Goal: Task Accomplishment & Management: Use online tool/utility

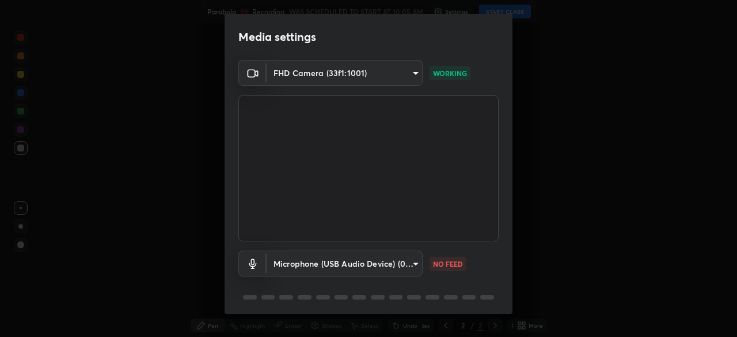
scroll to position [41, 0]
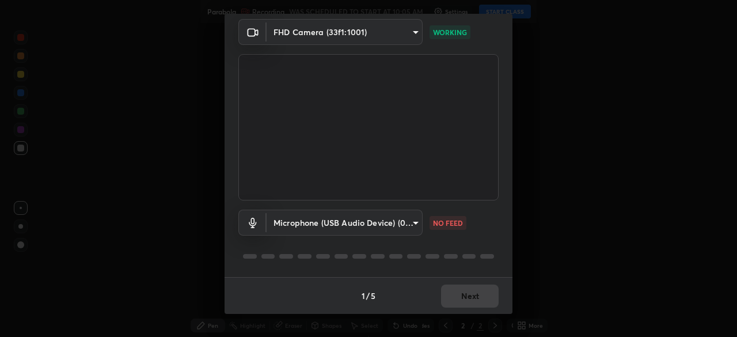
click at [400, 226] on body "Erase all Parabola Recording WAS SCHEDULED TO START AT 10:05 AM Settings START …" at bounding box center [368, 168] width 737 height 337
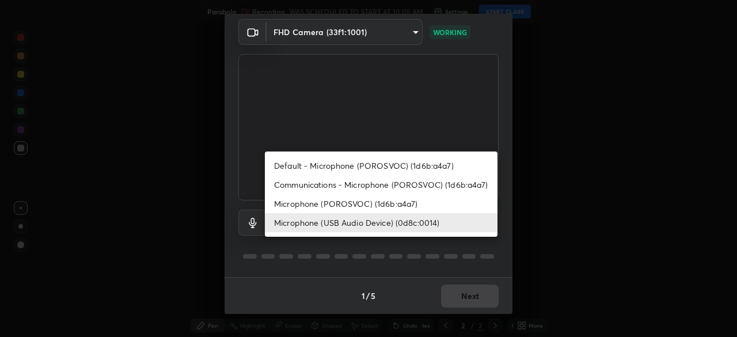
click at [412, 204] on li "Microphone (POROSVOC) (1d6b:a4a7)" at bounding box center [381, 203] width 233 height 19
type input "73dedaee562375ed357dad274de4f576079bcdae5b7e94905a971ffb8c244226"
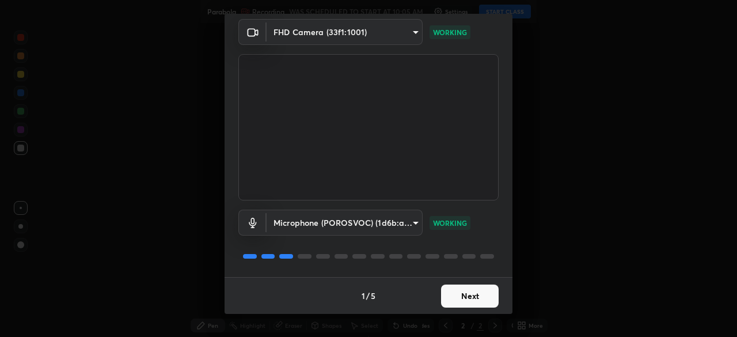
click at [478, 291] on button "Next" at bounding box center [470, 295] width 58 height 23
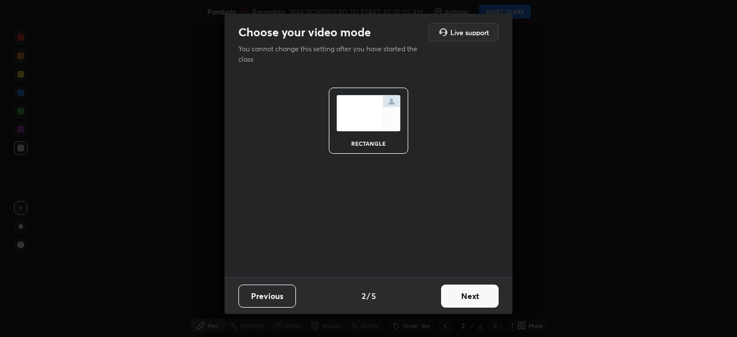
scroll to position [0, 0]
click at [479, 294] on button "Next" at bounding box center [470, 295] width 58 height 23
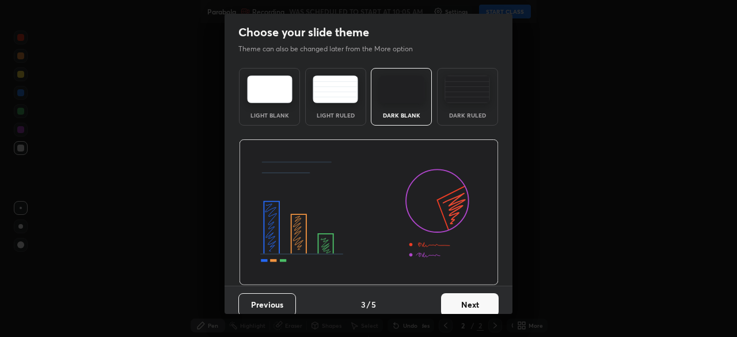
click at [477, 113] on div "Dark Ruled" at bounding box center [467, 115] width 46 height 6
click at [471, 295] on button "Next" at bounding box center [470, 304] width 58 height 23
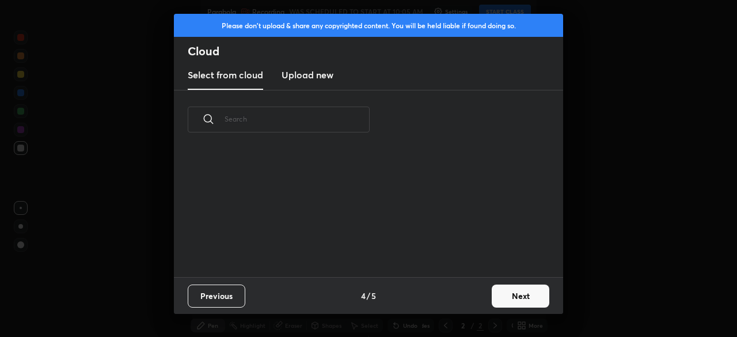
click at [512, 295] on button "Next" at bounding box center [521, 295] width 58 height 23
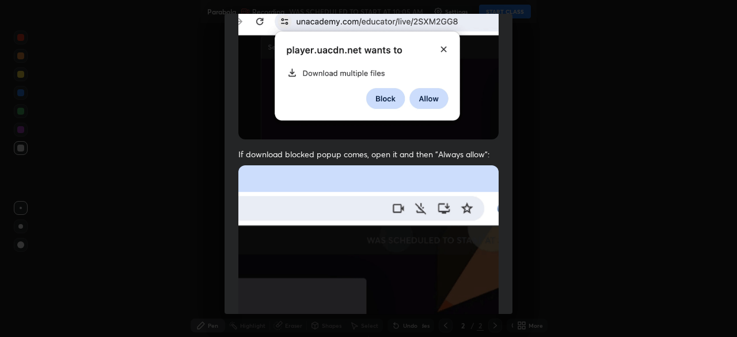
scroll to position [276, 0]
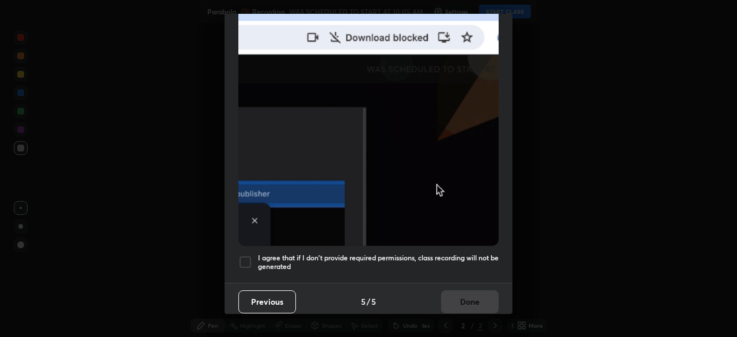
click at [444, 254] on h5 "I agree that if I don't provide required permissions, class recording will not …" at bounding box center [378, 262] width 241 height 18
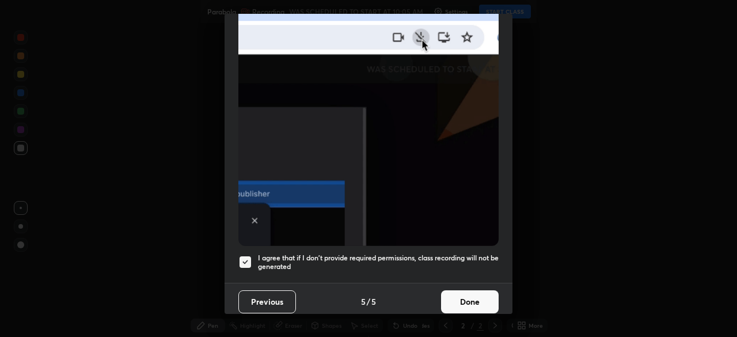
click at [472, 293] on button "Done" at bounding box center [470, 301] width 58 height 23
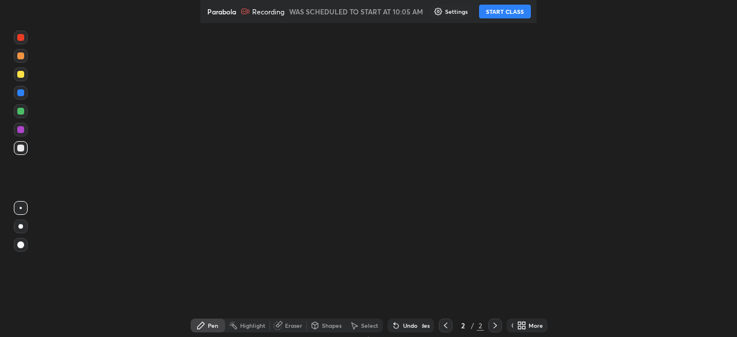
click at [515, 14] on button "START CLASS" at bounding box center [505, 12] width 52 height 14
click at [528, 326] on div "More" at bounding box center [535, 325] width 14 height 6
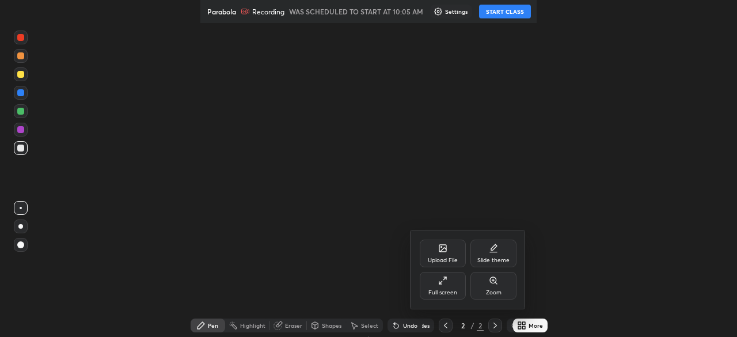
click at [456, 288] on div "Full screen" at bounding box center [443, 286] width 46 height 28
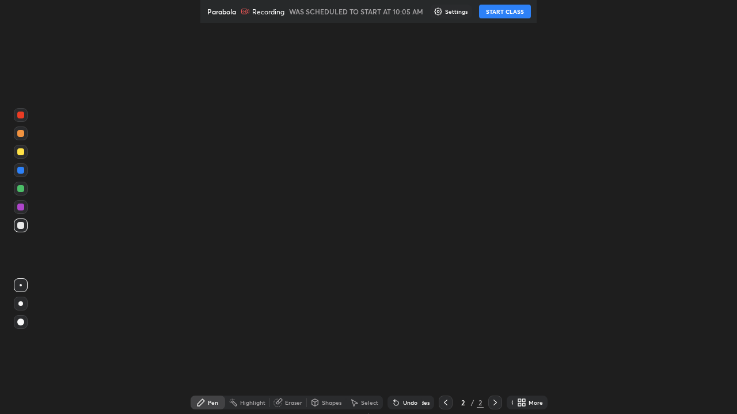
click at [519, 14] on button "START CLASS" at bounding box center [505, 12] width 52 height 14
click at [25, 302] on div at bounding box center [21, 304] width 14 height 14
click at [528, 404] on div "More" at bounding box center [535, 403] width 14 height 6
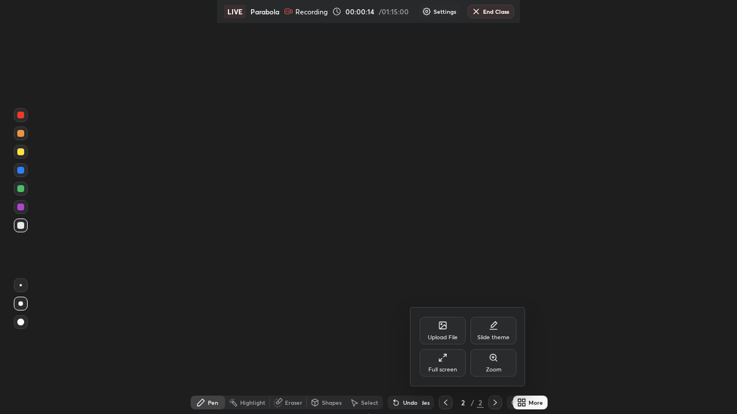
click at [447, 364] on div "Full screen" at bounding box center [443, 363] width 46 height 28
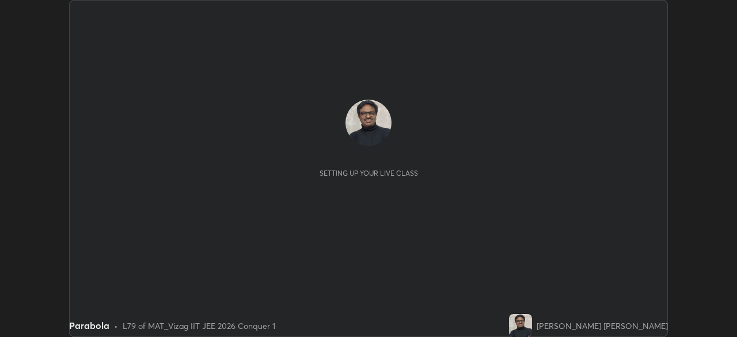
scroll to position [337, 736]
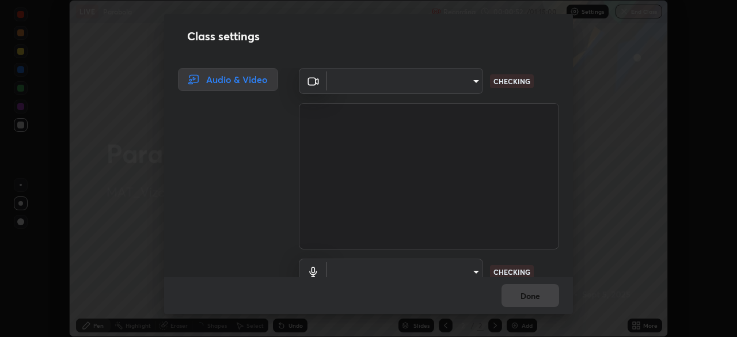
type input "e22b31622504561304a1b81eff57d23c6261876020de6d080eb4e3537e1d0af1"
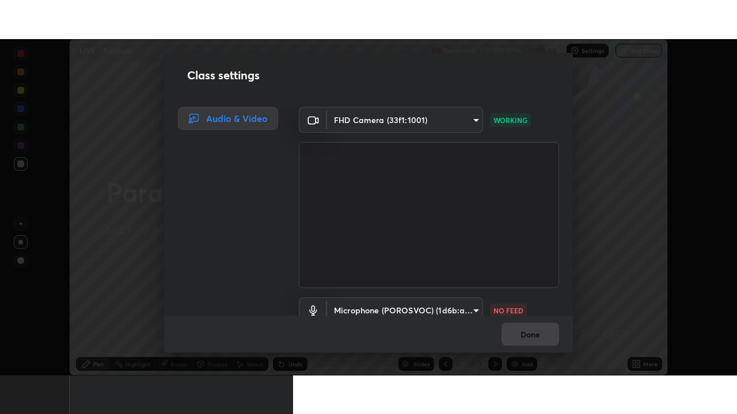
scroll to position [52, 0]
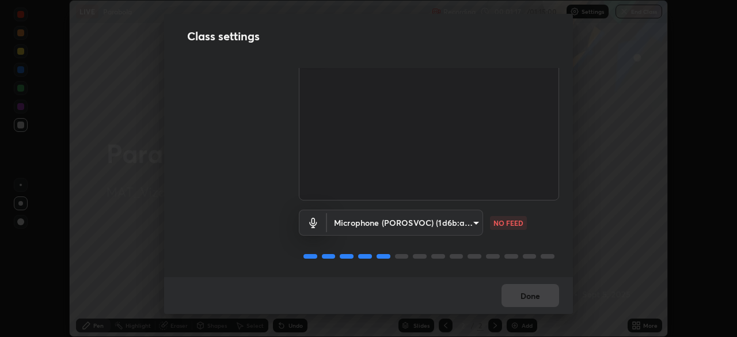
click at [458, 216] on body "Erase all LIVE Parabola Recording 00:01:17 / 01:15:00 Settings End Class Settin…" at bounding box center [368, 168] width 737 height 337
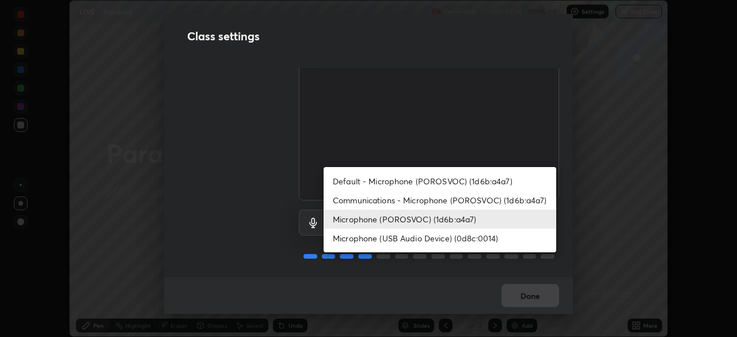
click at [503, 236] on li "Microphone (USB Audio Device) (0d8c:0014)" at bounding box center [440, 238] width 233 height 19
type input "8df074f21de52dc9d8784414842cf6897a89e8136233d22c0423118599c19cbb"
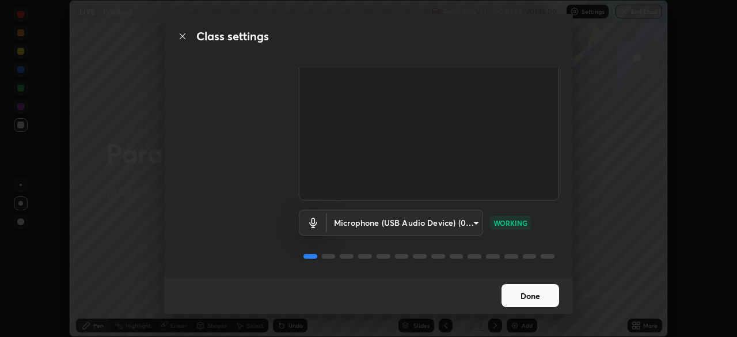
click at [535, 291] on button "Done" at bounding box center [530, 295] width 58 height 23
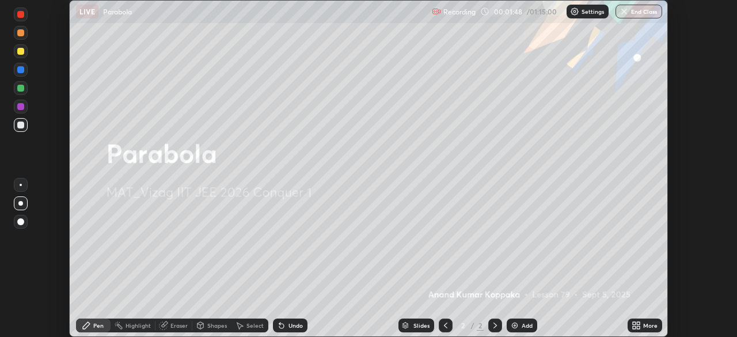
click at [646, 323] on div "More" at bounding box center [650, 325] width 14 height 6
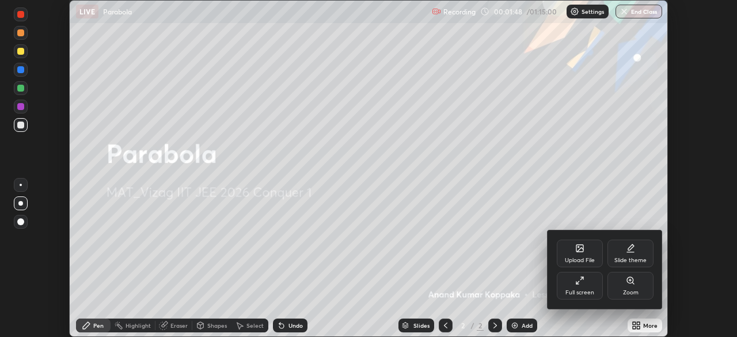
click at [584, 279] on div "Full screen" at bounding box center [580, 286] width 46 height 28
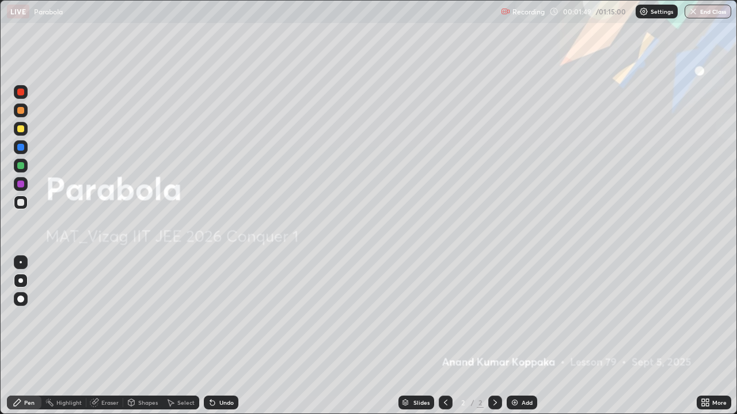
scroll to position [414, 737]
click at [526, 336] on div "Add" at bounding box center [527, 403] width 11 height 6
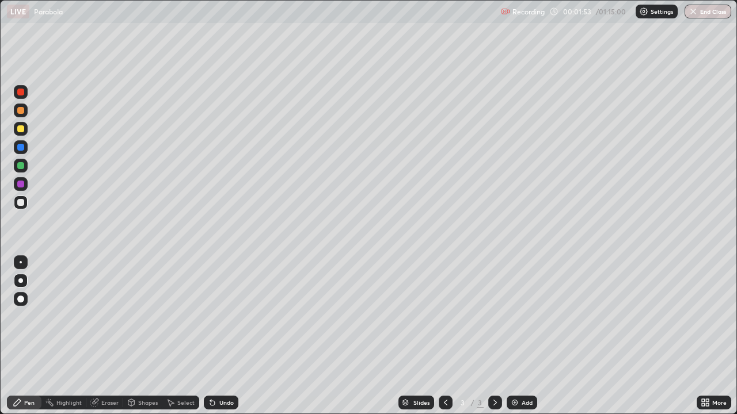
click at [21, 128] on div at bounding box center [20, 128] width 7 height 7
click at [19, 167] on div at bounding box center [20, 165] width 7 height 7
click at [19, 207] on div at bounding box center [21, 203] width 14 height 14
click at [222, 336] on div "Undo" at bounding box center [226, 403] width 14 height 6
click at [223, 336] on div "Undo" at bounding box center [226, 403] width 14 height 6
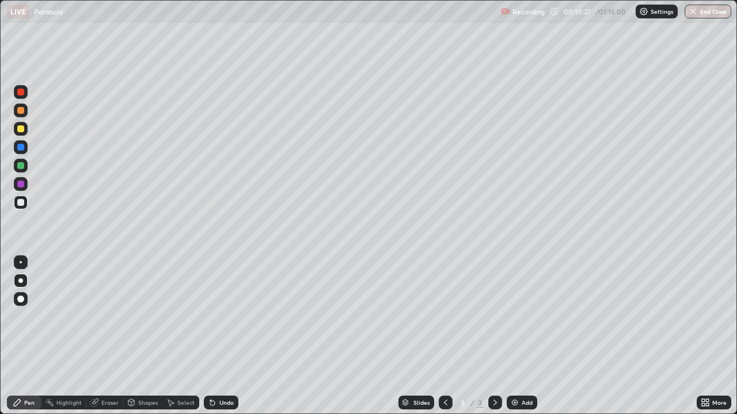
click at [225, 336] on div "Undo" at bounding box center [226, 403] width 14 height 6
click at [224, 336] on div "Undo" at bounding box center [226, 403] width 14 height 6
click at [22, 186] on div at bounding box center [20, 184] width 7 height 7
click at [21, 202] on div at bounding box center [20, 202] width 7 height 7
click at [72, 336] on div "Highlight" at bounding box center [68, 403] width 25 height 6
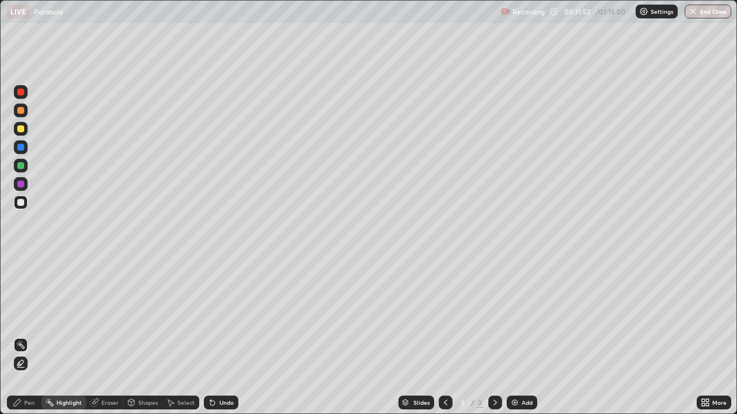
click at [26, 185] on div at bounding box center [21, 184] width 14 height 14
click at [28, 336] on div "Pen" at bounding box center [29, 403] width 10 height 6
click at [20, 203] on div at bounding box center [20, 202] width 7 height 7
click at [524, 336] on div "Add" at bounding box center [527, 403] width 11 height 6
click at [21, 131] on div at bounding box center [20, 128] width 7 height 7
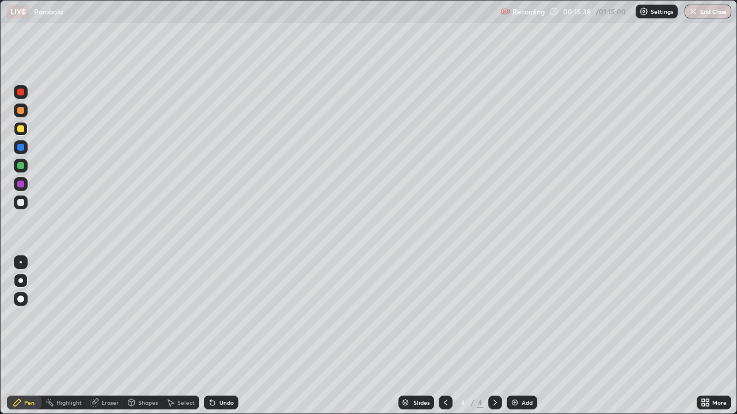
click at [21, 205] on div at bounding box center [20, 202] width 7 height 7
click at [444, 336] on icon at bounding box center [445, 402] width 9 height 9
click at [493, 336] on icon at bounding box center [494, 402] width 9 height 9
click at [24, 132] on div at bounding box center [21, 129] width 14 height 14
click at [21, 208] on div at bounding box center [21, 203] width 14 height 14
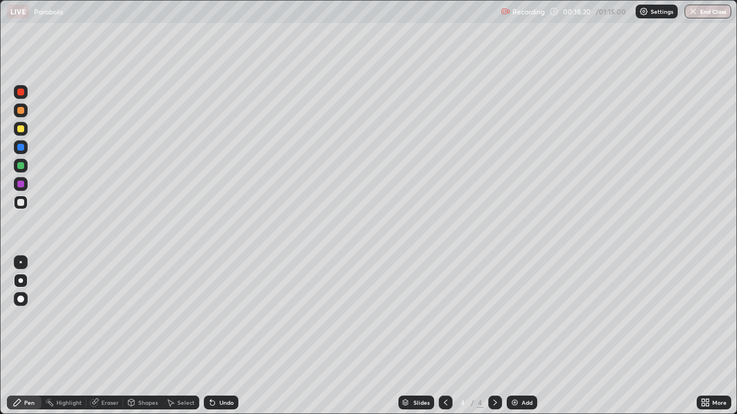
click at [216, 336] on div "Undo" at bounding box center [221, 403] width 35 height 14
click at [224, 336] on div "Undo" at bounding box center [226, 403] width 14 height 6
click at [230, 336] on div "Undo" at bounding box center [226, 403] width 14 height 6
click at [232, 336] on div "Undo" at bounding box center [221, 403] width 35 height 14
click at [518, 336] on div "Add" at bounding box center [522, 403] width 31 height 14
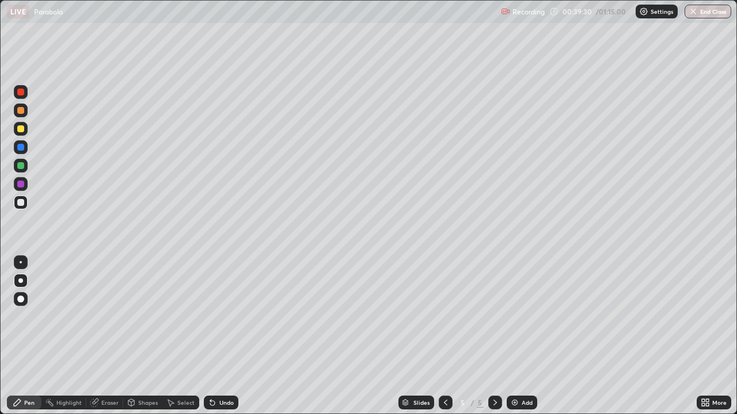
click at [444, 336] on icon at bounding box center [445, 402] width 9 height 9
click at [24, 165] on div at bounding box center [20, 165] width 7 height 7
click at [493, 336] on icon at bounding box center [494, 402] width 9 height 9
click at [21, 203] on div at bounding box center [20, 202] width 7 height 7
click at [225, 336] on div "Undo" at bounding box center [226, 403] width 14 height 6
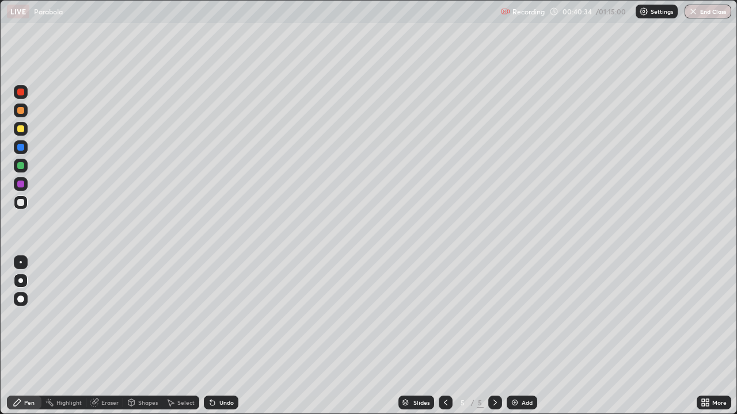
click at [219, 336] on div "Undo" at bounding box center [226, 403] width 14 height 6
click at [21, 170] on div at bounding box center [21, 166] width 14 height 14
click at [21, 128] on div at bounding box center [20, 128] width 7 height 7
click at [21, 203] on div at bounding box center [20, 202] width 7 height 7
click at [26, 168] on div at bounding box center [21, 166] width 14 height 14
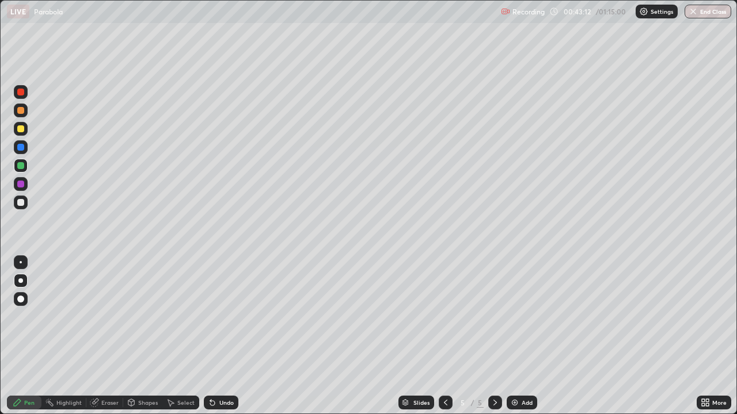
click at [21, 203] on div at bounding box center [20, 202] width 7 height 7
click at [22, 165] on div at bounding box center [20, 165] width 7 height 7
click at [22, 94] on div at bounding box center [20, 92] width 7 height 7
click at [21, 185] on div at bounding box center [20, 184] width 7 height 7
click at [21, 203] on div at bounding box center [20, 202] width 7 height 7
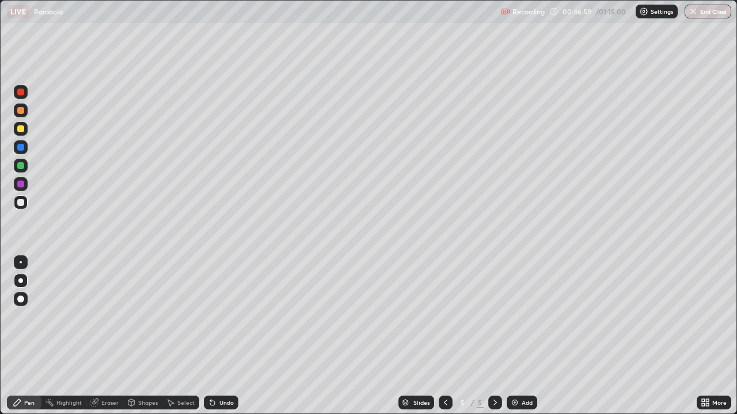
click at [220, 336] on div "Undo" at bounding box center [226, 403] width 14 height 6
click at [181, 336] on div "Select" at bounding box center [185, 403] width 17 height 6
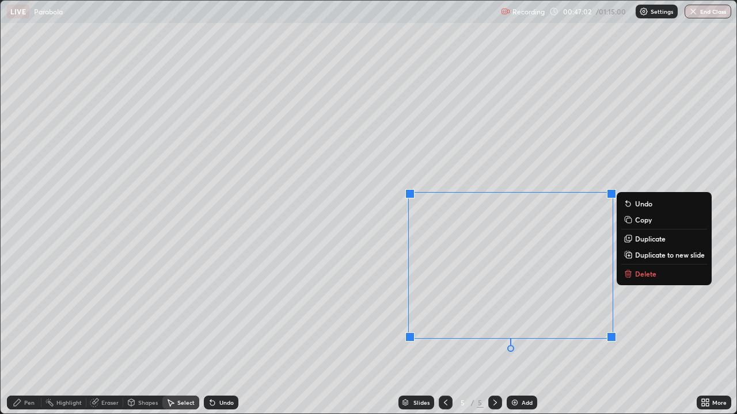
click at [547, 336] on div "0 ° Undo Copy Duplicate Duplicate to new slide Delete" at bounding box center [369, 207] width 736 height 413
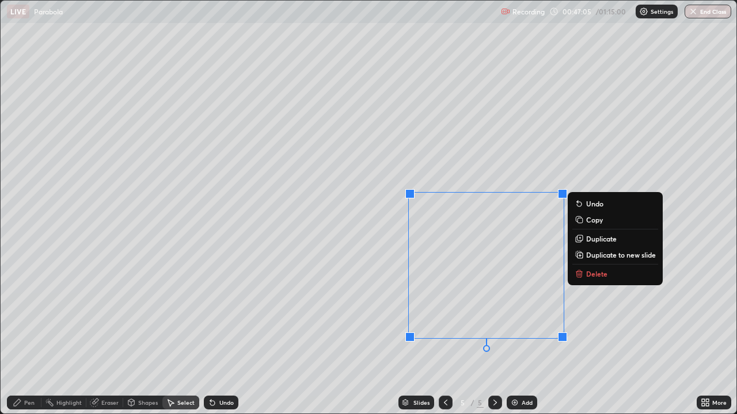
click at [610, 277] on button "Delete" at bounding box center [615, 274] width 86 height 14
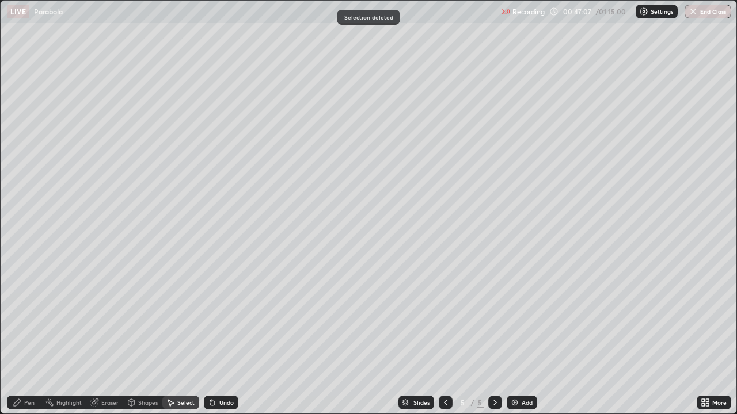
click at [30, 336] on div "Pen" at bounding box center [29, 403] width 10 height 6
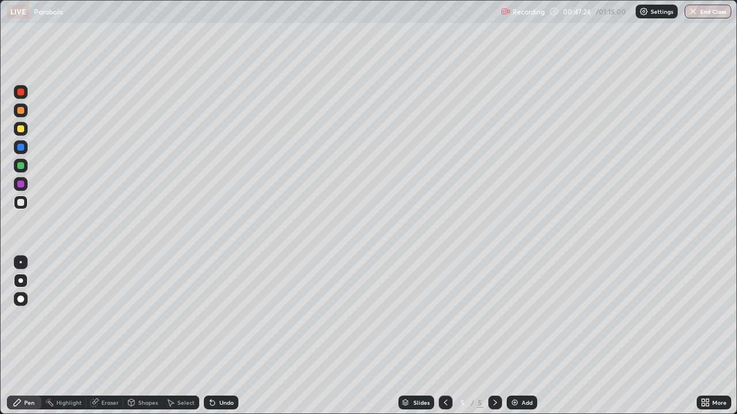
click at [22, 166] on div at bounding box center [20, 165] width 7 height 7
click at [22, 184] on div at bounding box center [20, 184] width 7 height 7
click at [521, 336] on div "Add" at bounding box center [522, 403] width 31 height 14
click at [22, 129] on div at bounding box center [20, 128] width 7 height 7
click at [21, 204] on div at bounding box center [20, 202] width 7 height 7
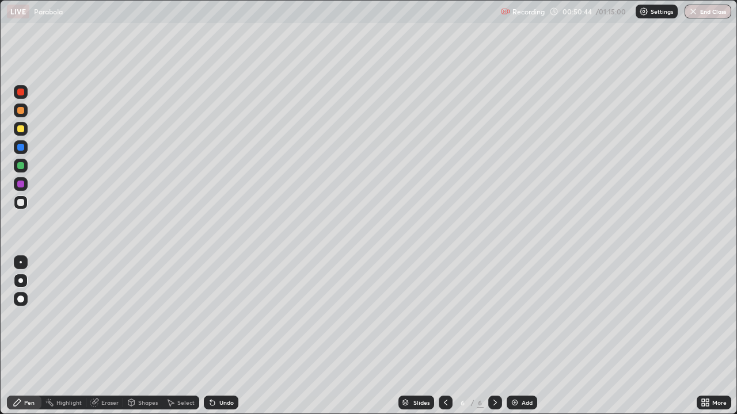
click at [105, 336] on div "Eraser" at bounding box center [109, 403] width 17 height 6
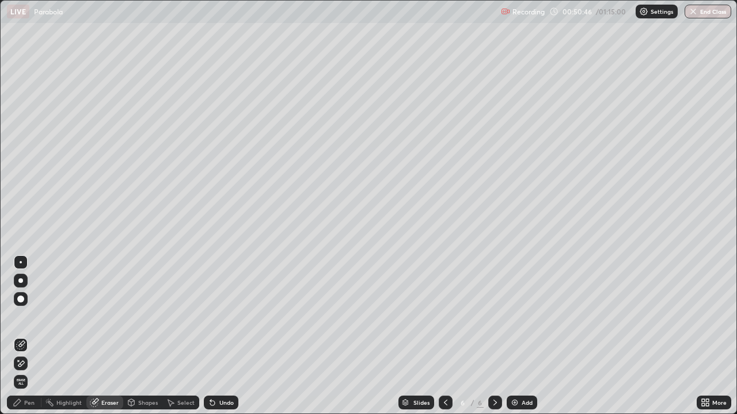
click at [17, 336] on icon at bounding box center [17, 403] width 7 height 7
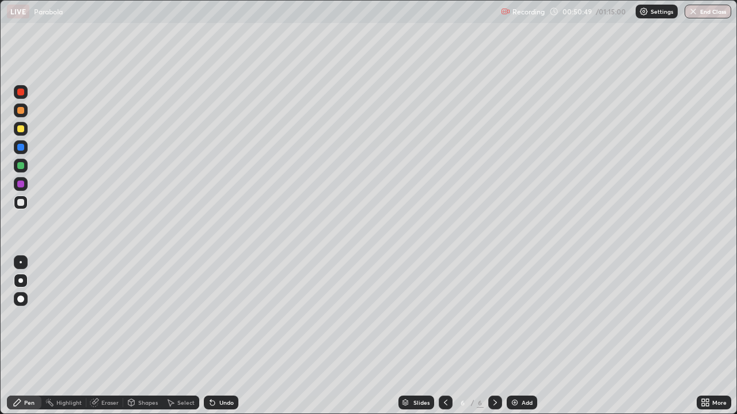
click at [22, 131] on div at bounding box center [20, 128] width 7 height 7
click at [25, 202] on div at bounding box center [21, 203] width 14 height 14
click at [21, 166] on div at bounding box center [20, 165] width 7 height 7
click at [23, 203] on div at bounding box center [20, 202] width 7 height 7
click at [20, 132] on div at bounding box center [20, 128] width 7 height 7
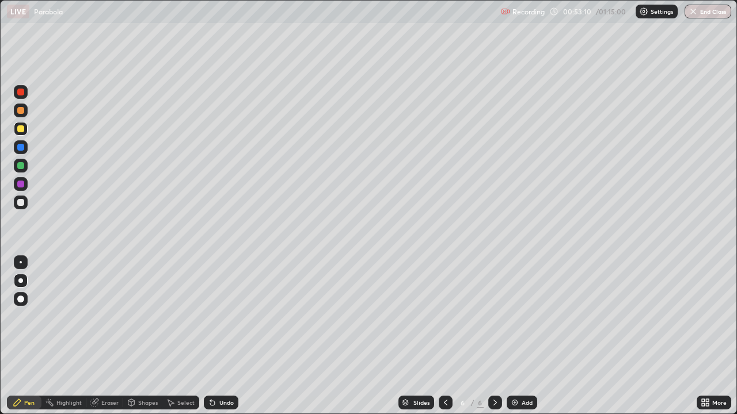
click at [224, 336] on div "Undo" at bounding box center [226, 403] width 14 height 6
click at [20, 165] on div at bounding box center [20, 165] width 7 height 7
click at [23, 185] on div at bounding box center [20, 184] width 7 height 7
click at [157, 336] on div "Shapes" at bounding box center [142, 403] width 39 height 14
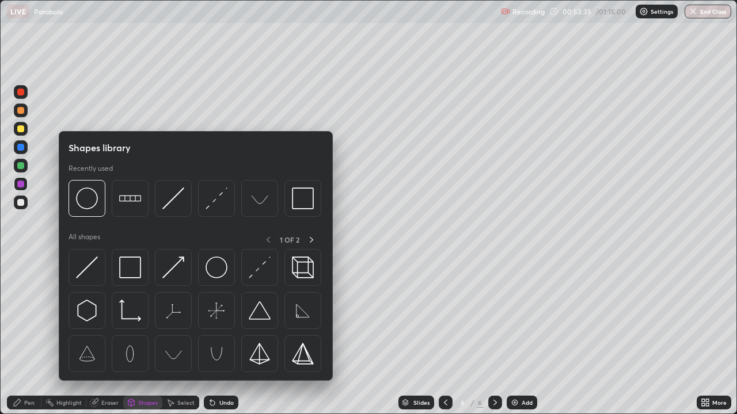
click at [33, 336] on div "Erase all" at bounding box center [21, 207] width 28 height 368
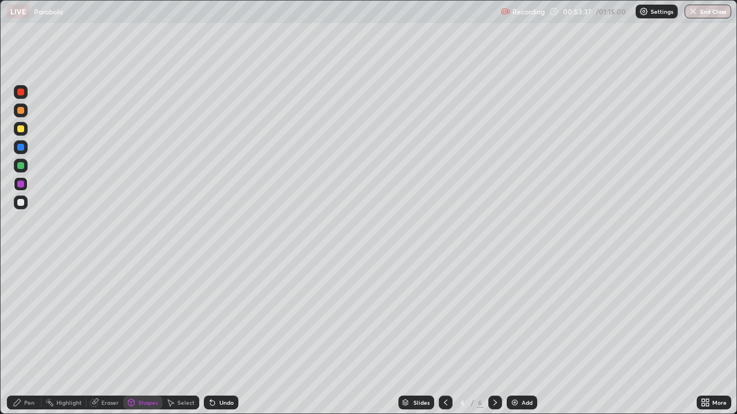
click at [178, 336] on div "Select" at bounding box center [180, 403] width 37 height 14
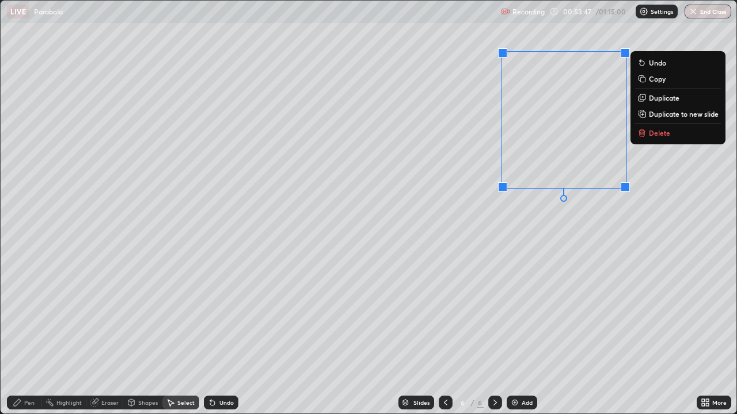
click at [29, 336] on div "Pen" at bounding box center [29, 403] width 10 height 6
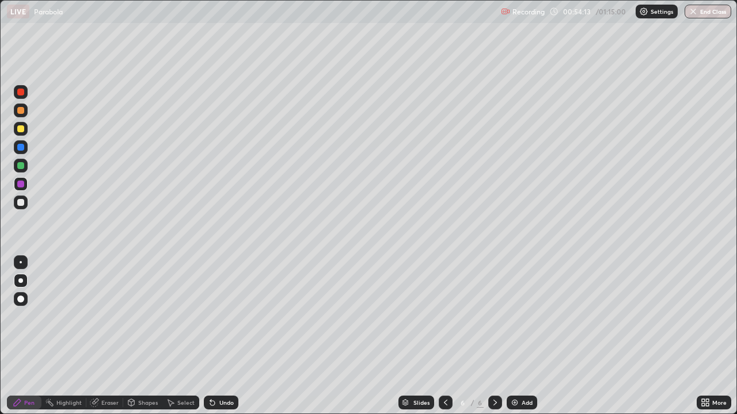
click at [21, 203] on div at bounding box center [20, 202] width 7 height 7
click at [522, 336] on div "Add" at bounding box center [527, 403] width 11 height 6
click at [220, 336] on div "Undo" at bounding box center [226, 403] width 14 height 6
click at [229, 336] on div "Undo" at bounding box center [226, 403] width 14 height 6
click at [716, 11] on button "End Class" at bounding box center [708, 12] width 45 height 14
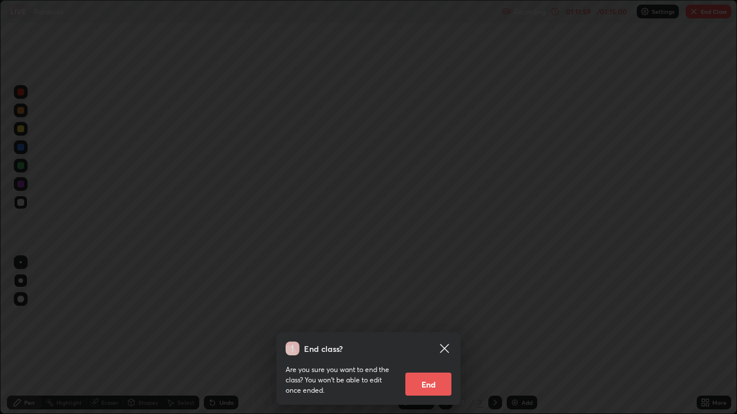
click at [432, 336] on button "End" at bounding box center [428, 384] width 46 height 23
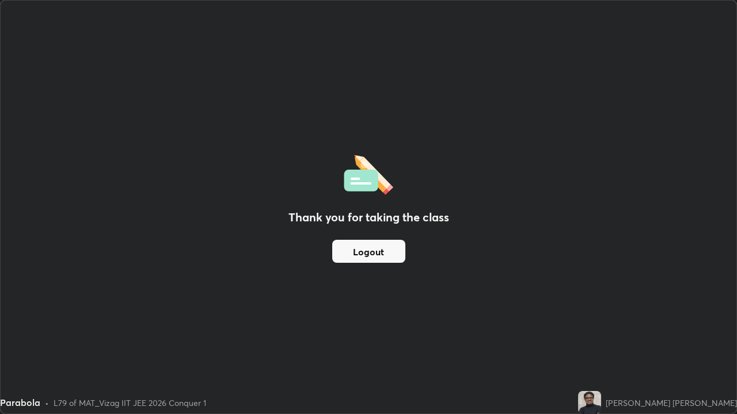
click at [364, 242] on button "Logout" at bounding box center [368, 251] width 73 height 23
click at [366, 248] on button "Logout" at bounding box center [368, 251] width 73 height 23
